Goal: Navigation & Orientation: Go to known website

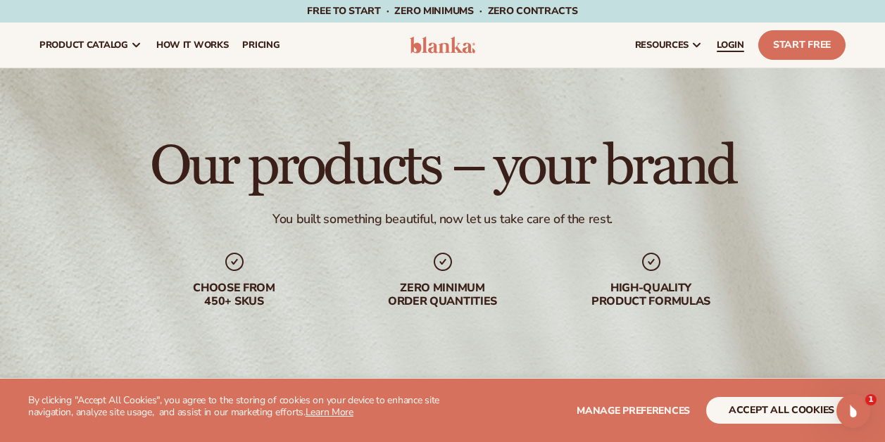
click at [739, 39] on span "LOGIN" at bounding box center [730, 44] width 27 height 11
